Goal: Navigation & Orientation: Find specific page/section

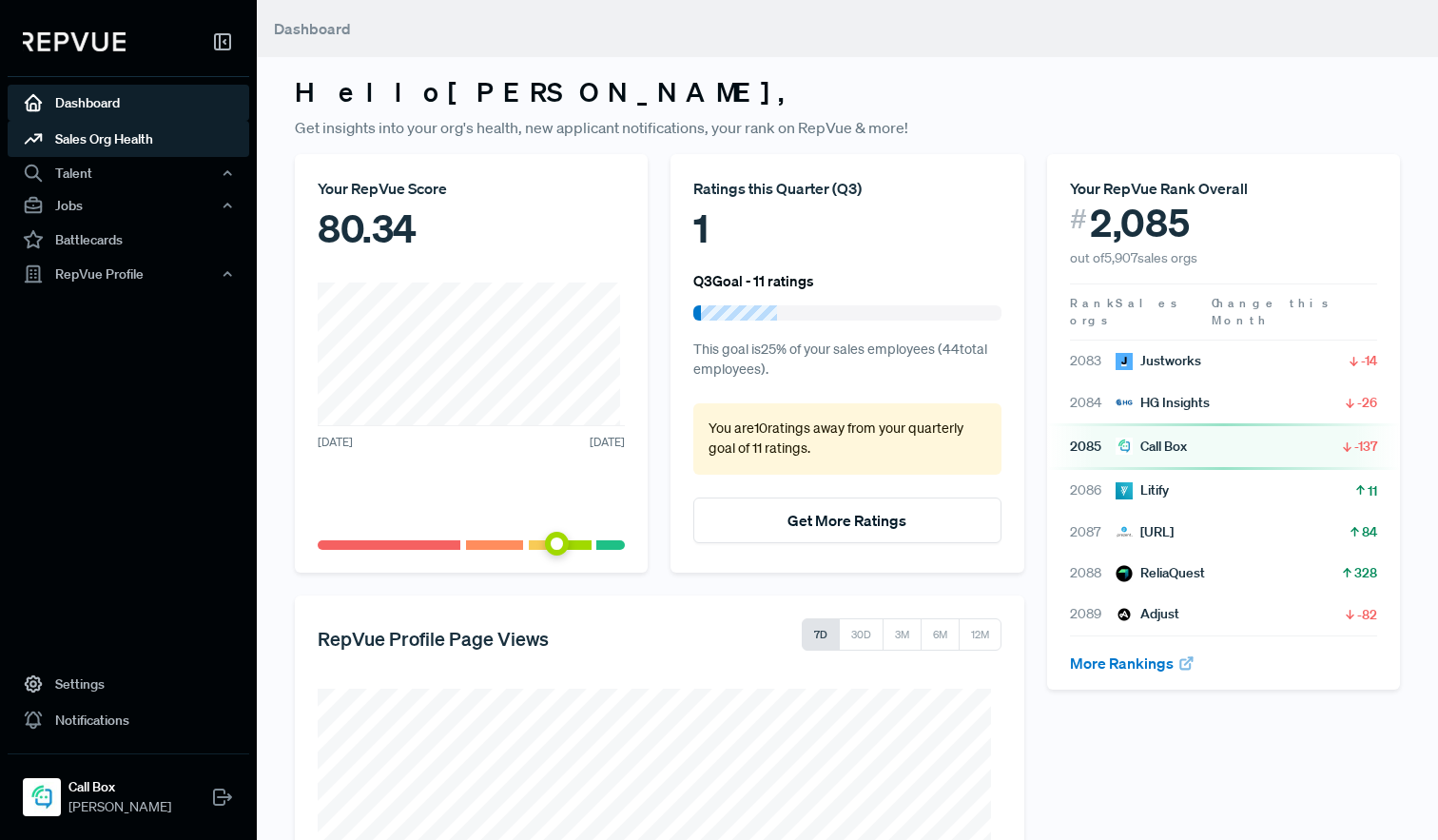
click at [148, 142] on link "Sales Org Health" at bounding box center [129, 139] width 241 height 36
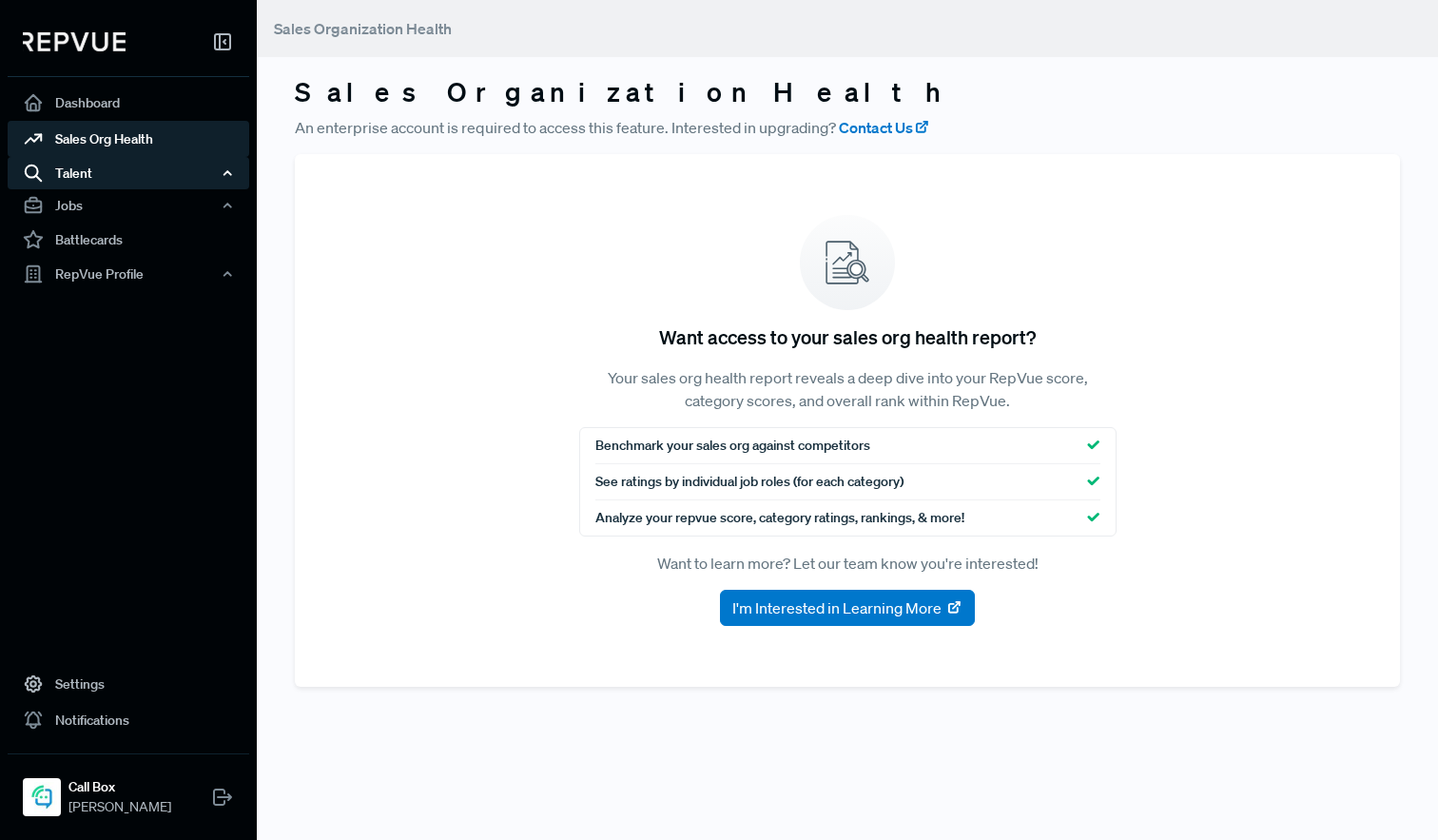
click at [85, 173] on div "Talent" at bounding box center [129, 173] width 241 height 32
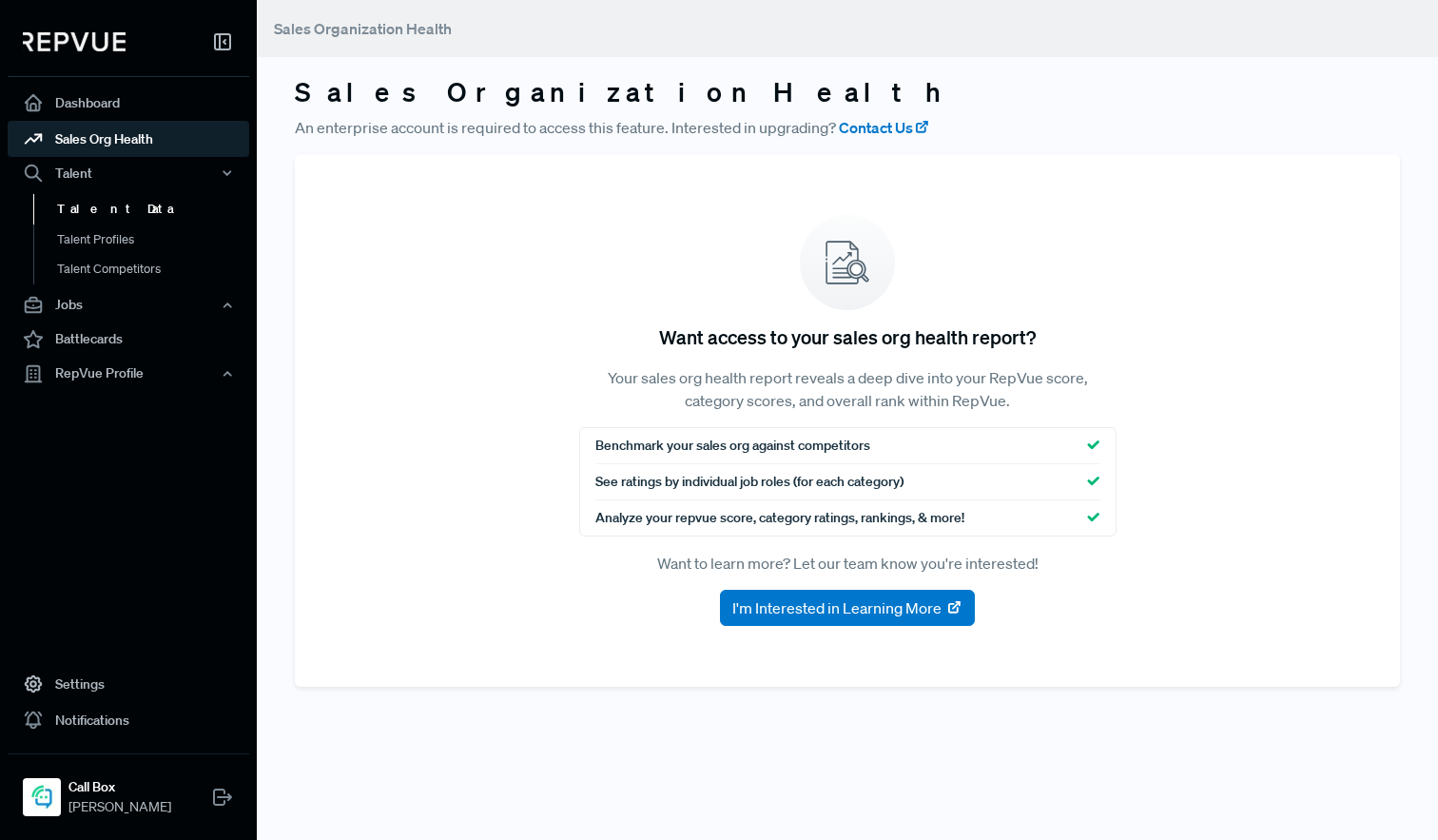
click at [84, 208] on link "Talent Data" at bounding box center [154, 209] width 241 height 31
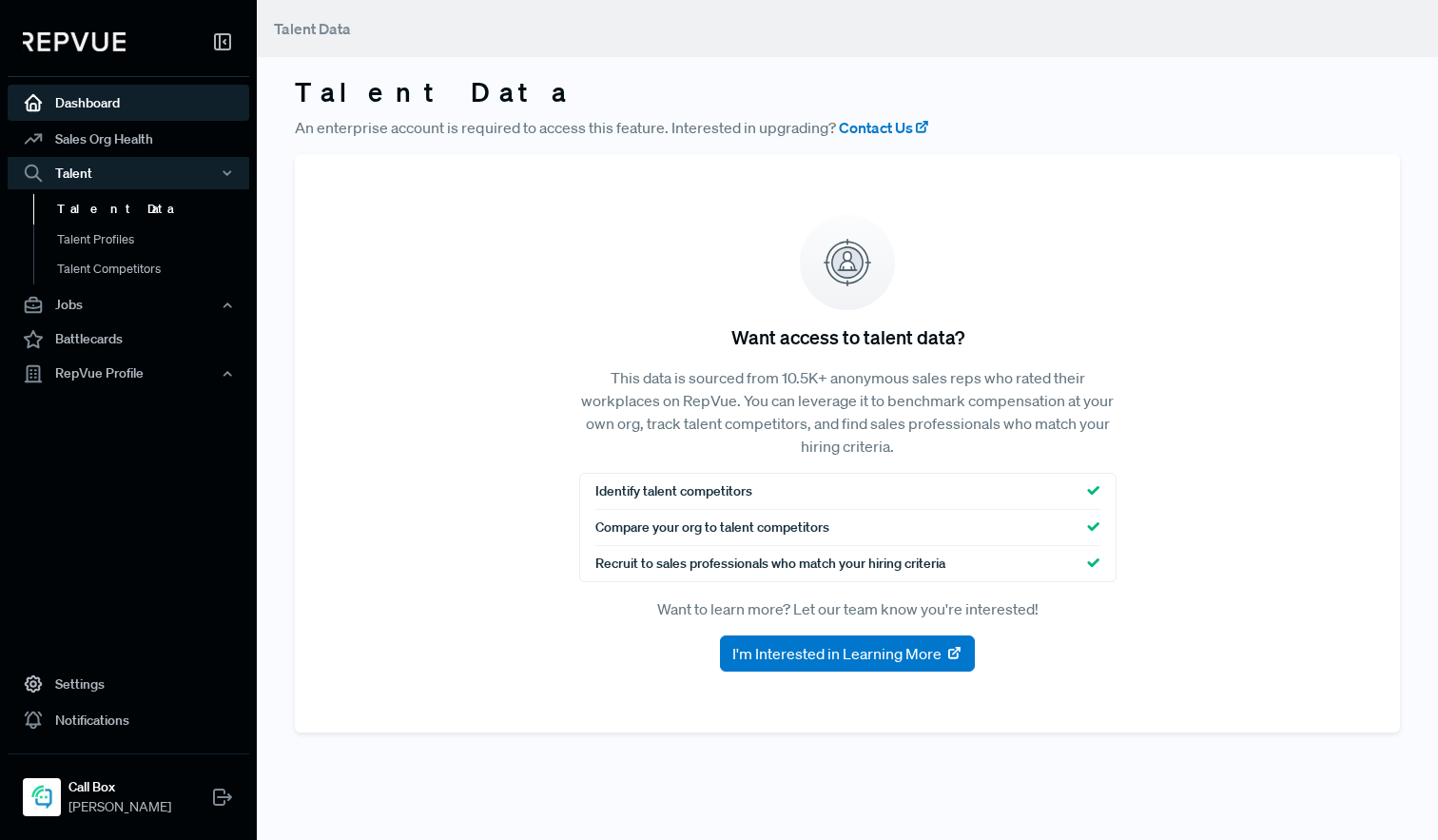
click at [82, 110] on link "Dashboard" at bounding box center [129, 103] width 241 height 36
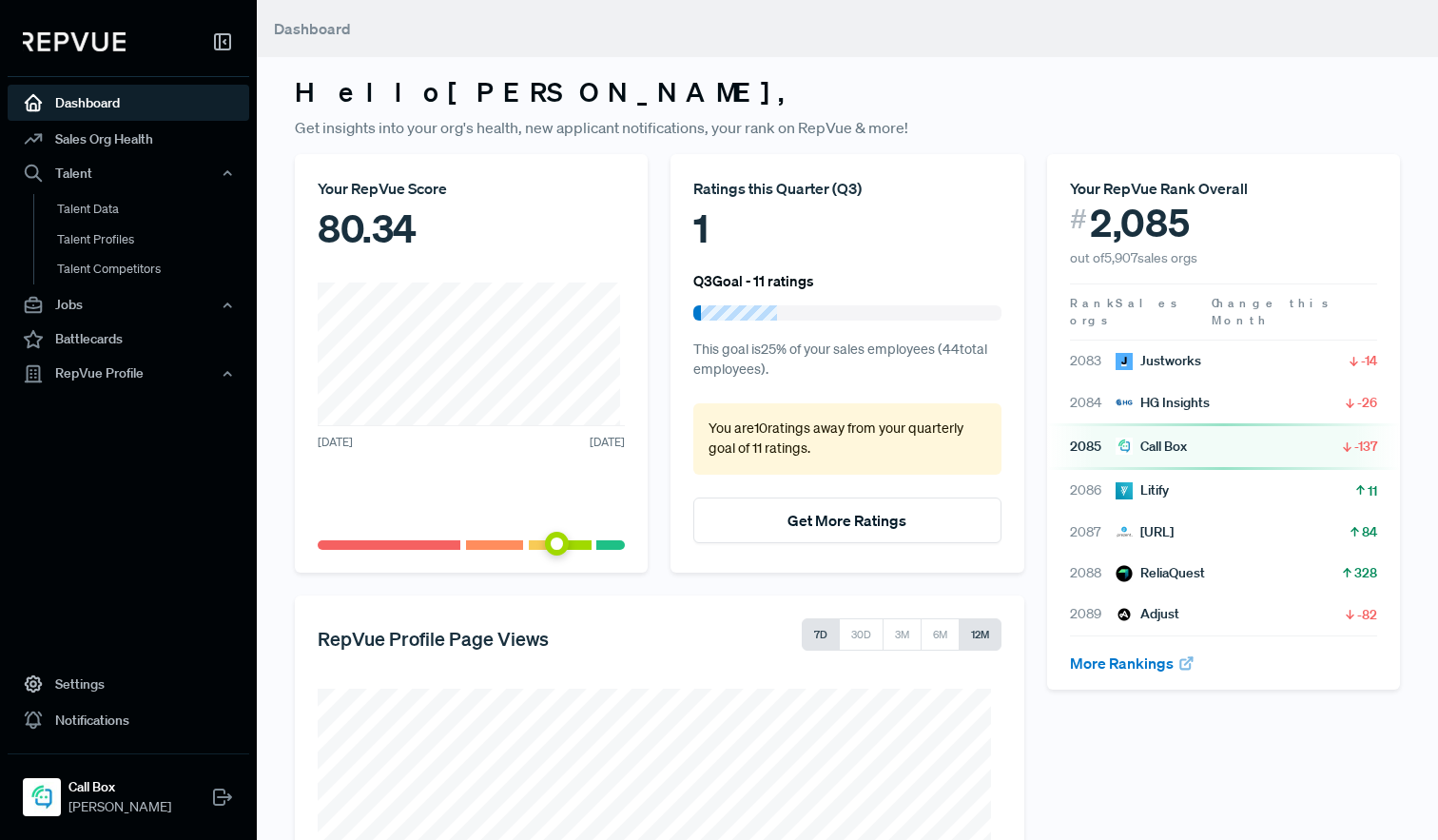
click at [967, 640] on button "12M" at bounding box center [980, 634] width 43 height 32
click at [125, 800] on span "[PERSON_NAME]" at bounding box center [120, 807] width 103 height 20
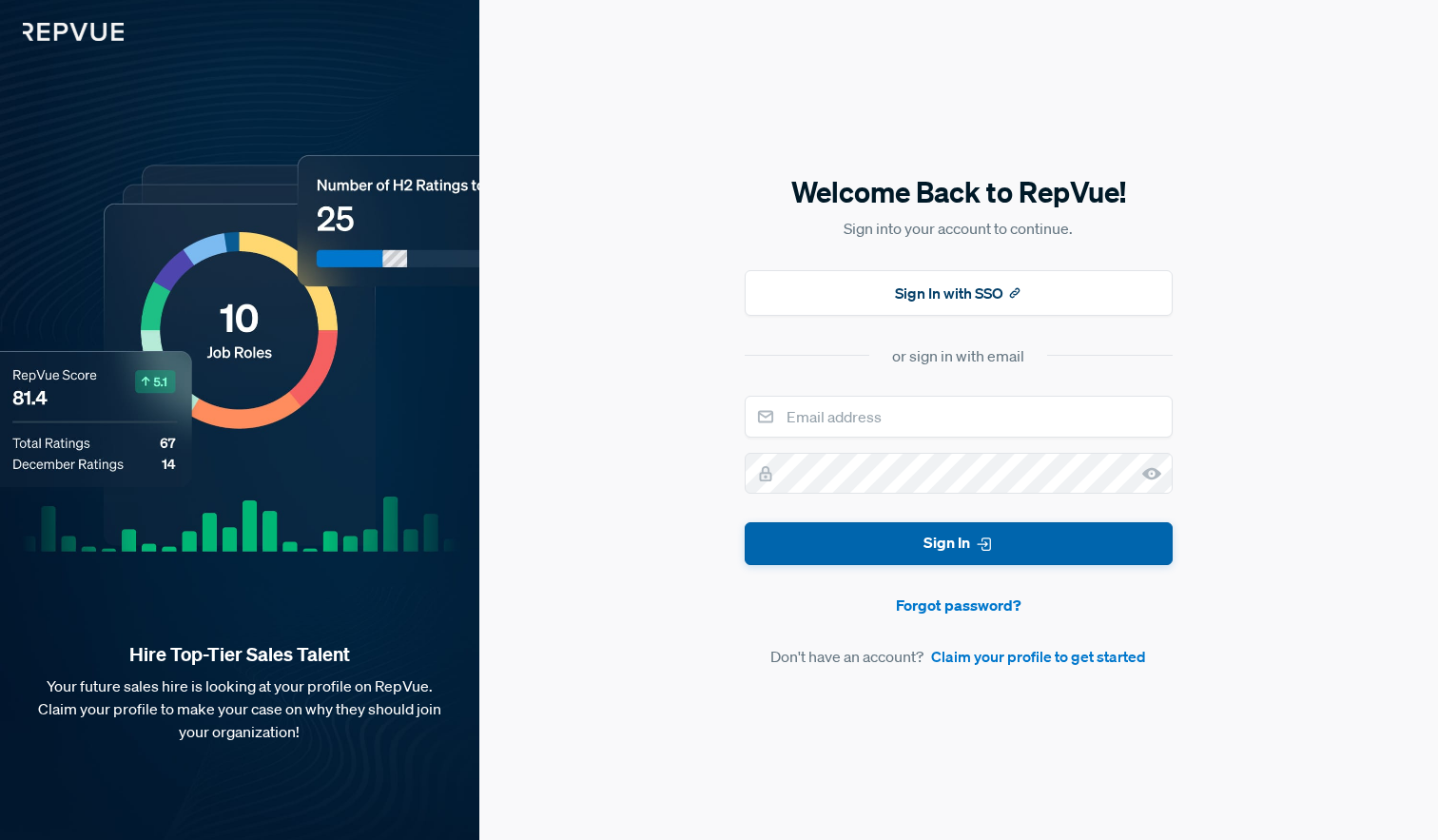
click at [957, 541] on button "Sign In" at bounding box center [958, 543] width 428 height 43
